Goal: Information Seeking & Learning: Learn about a topic

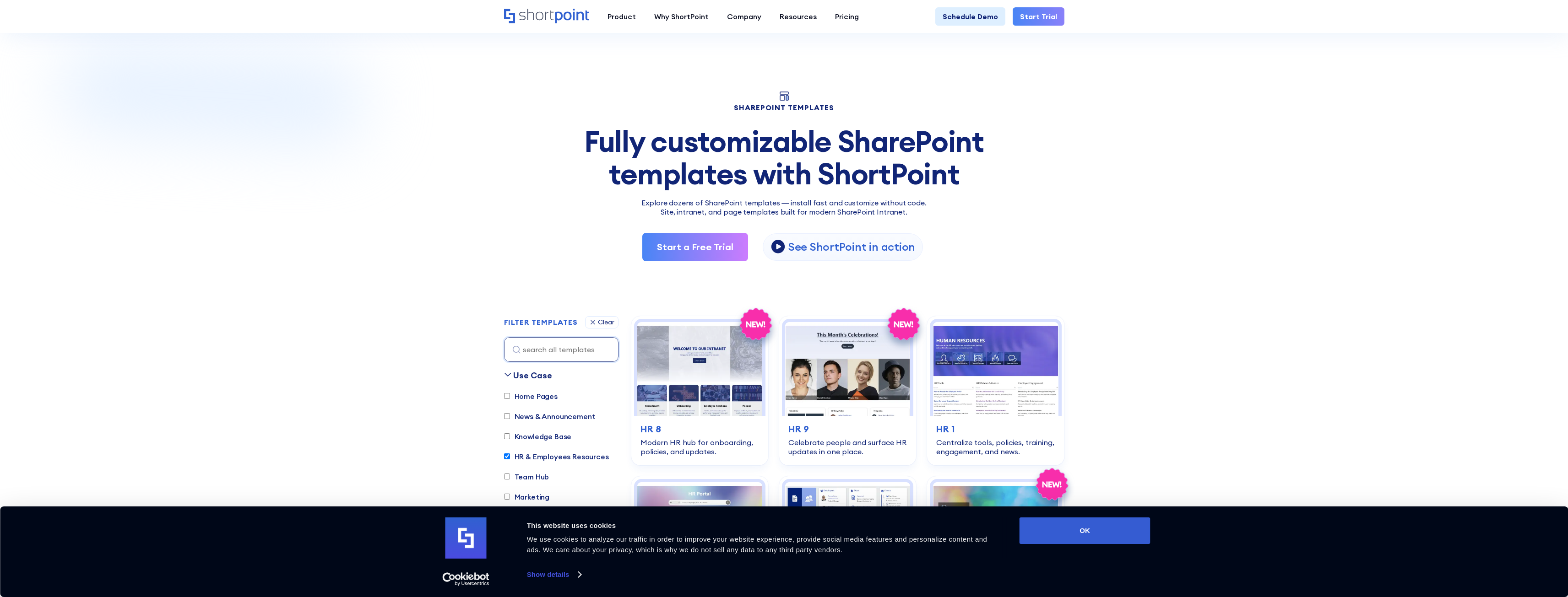
scroll to position [271, 0]
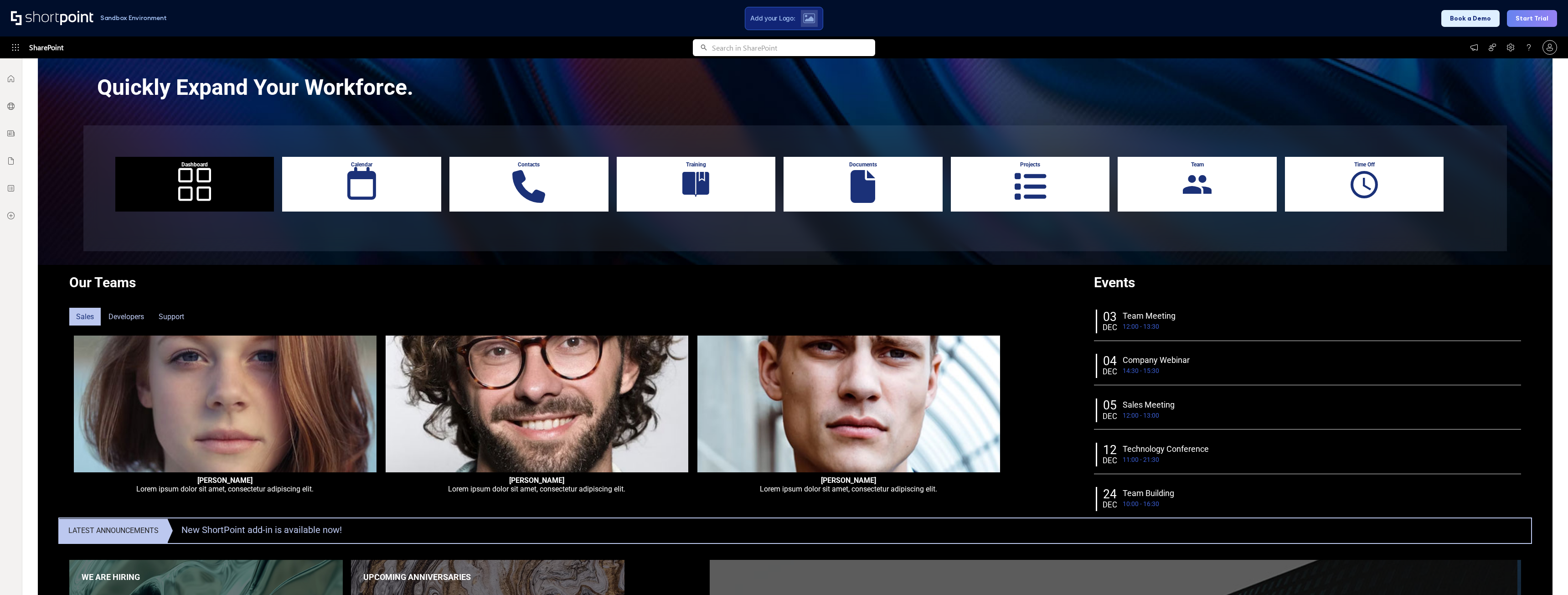
scroll to position [45, 0]
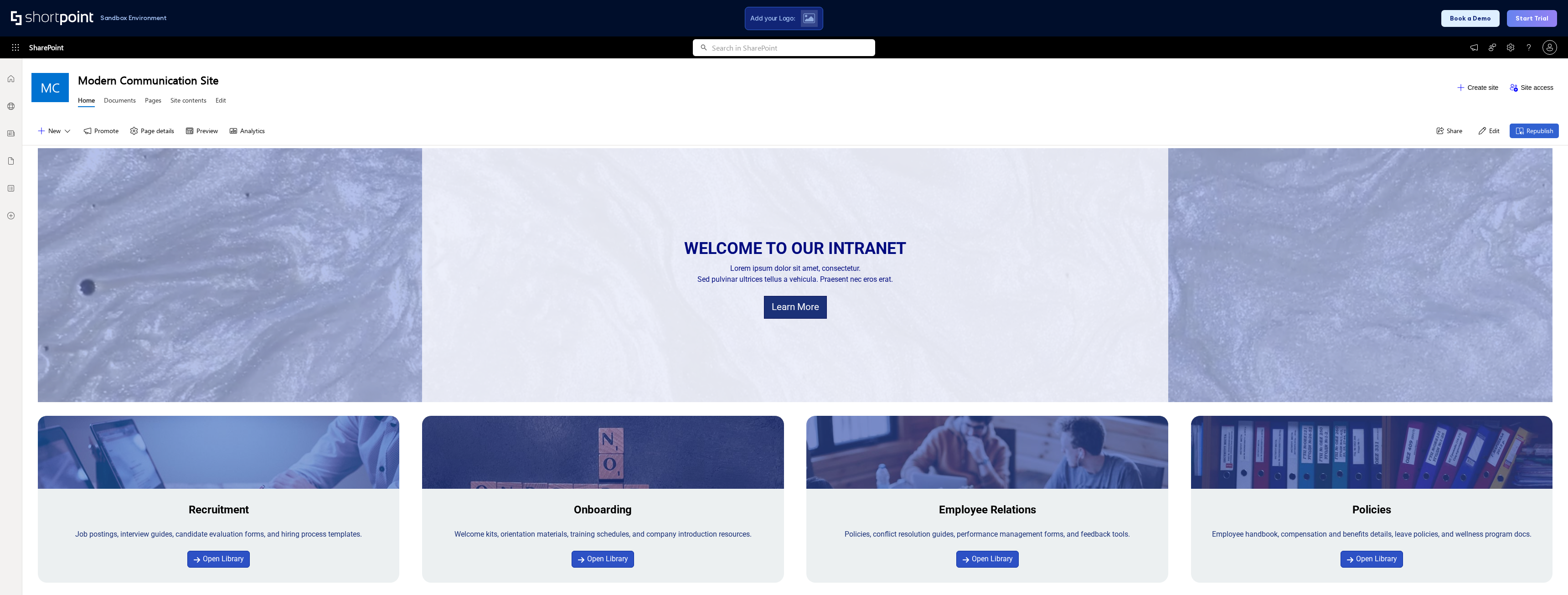
scroll to position [7, 7]
